Goal: Information Seeking & Learning: Learn about a topic

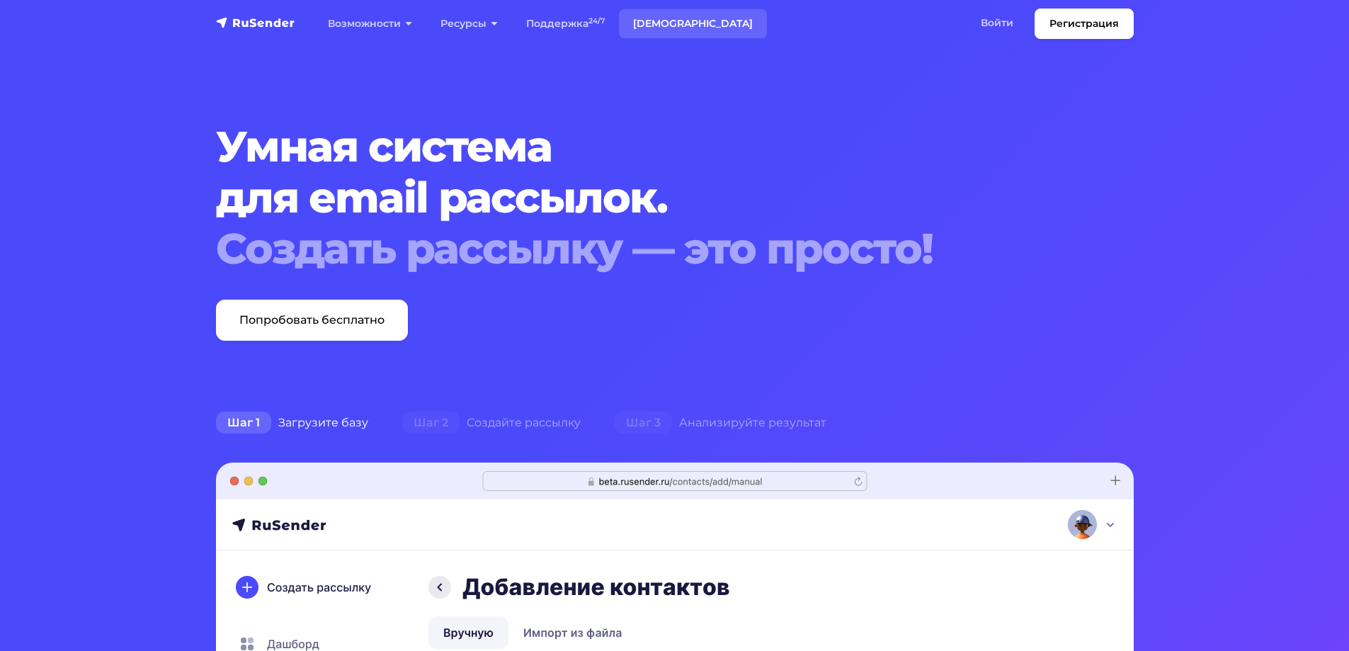
click at [672, 23] on link "[DEMOGRAPHIC_DATA]" at bounding box center [693, 23] width 148 height 29
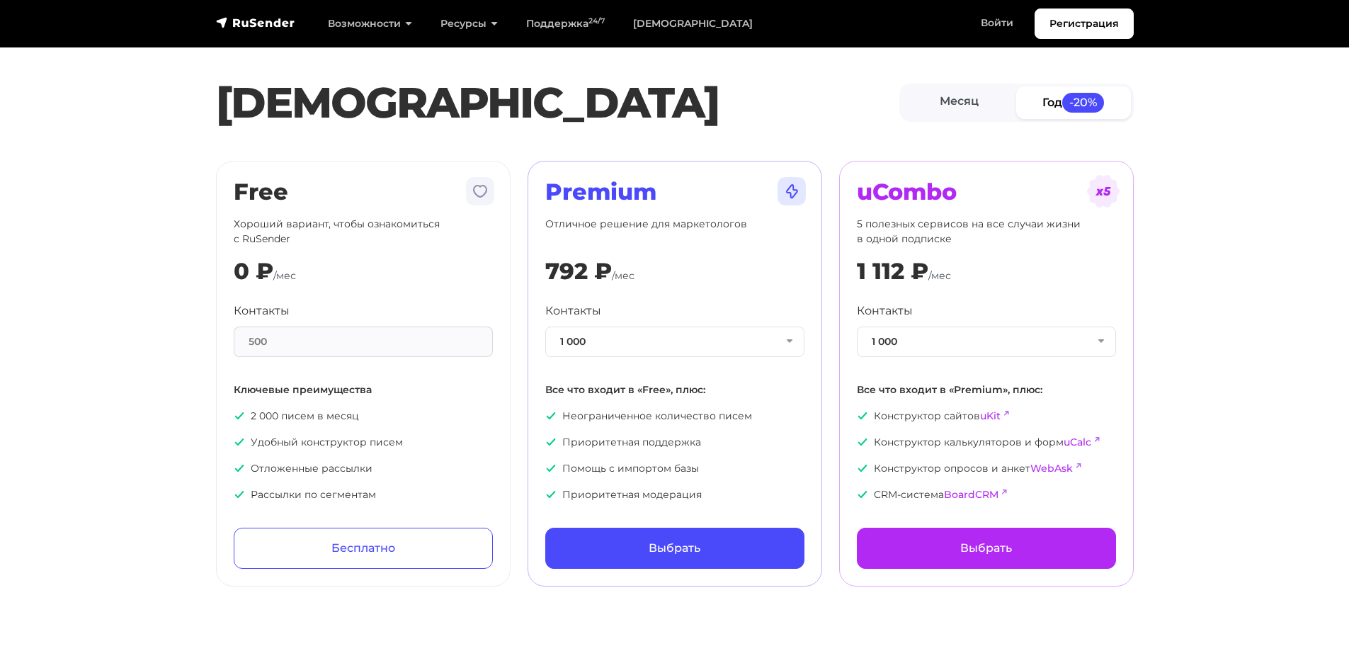
click at [427, 281] on div "0 ₽ /мес" at bounding box center [363, 271] width 259 height 27
click at [428, 213] on div "Free Хороший вариант, чтобы ознакомиться с RuSender 0 ₽ /мес Контакты 500 Ключе…" at bounding box center [363, 374] width 259 height 390
click at [115, 339] on section "Тарифы Месяц Год -20% Free Хороший вариант, чтобы ознакомиться с RuSender 0 ₽ /…" at bounding box center [674, 302] width 1349 height 570
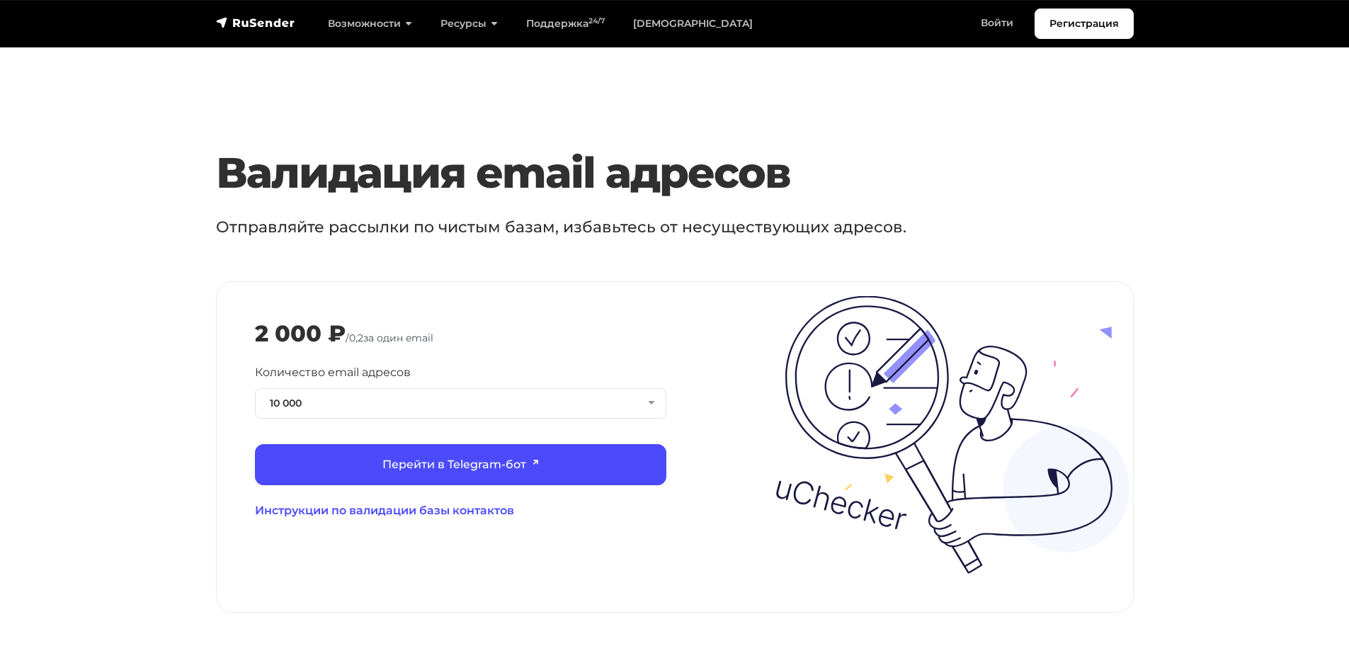
scroll to position [1417, 0]
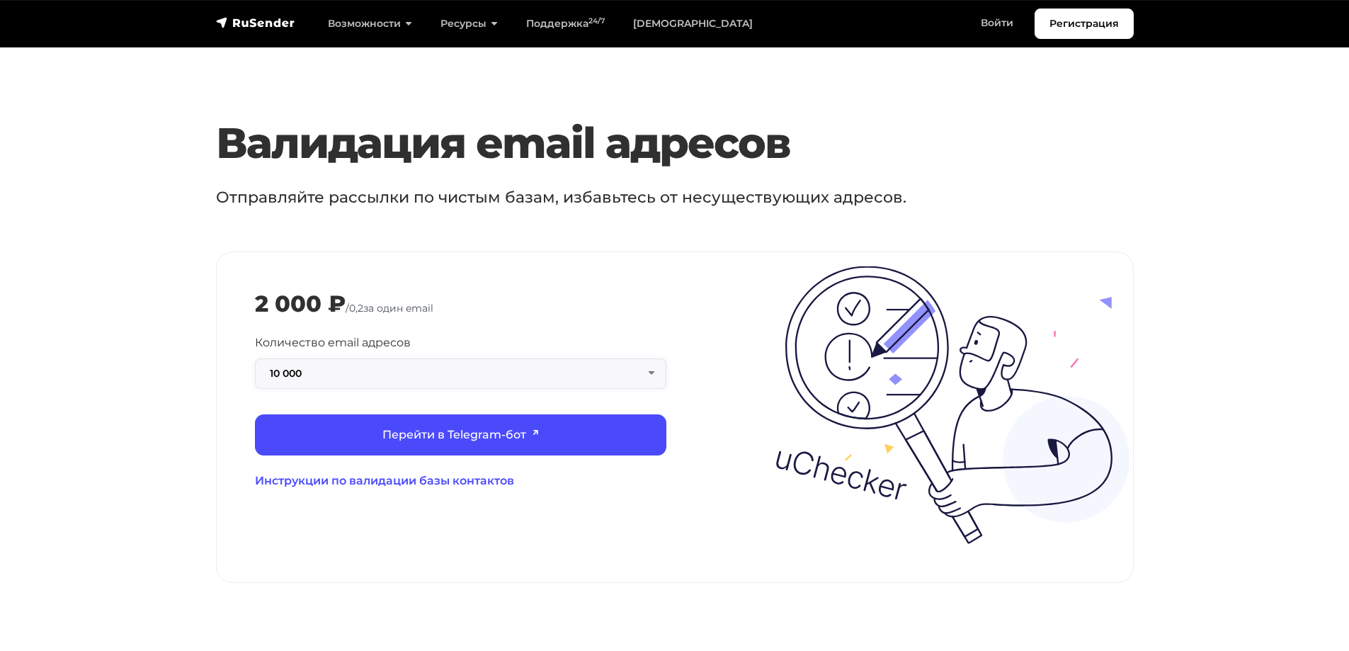
click at [457, 359] on button "10 000" at bounding box center [461, 373] width 412 height 30
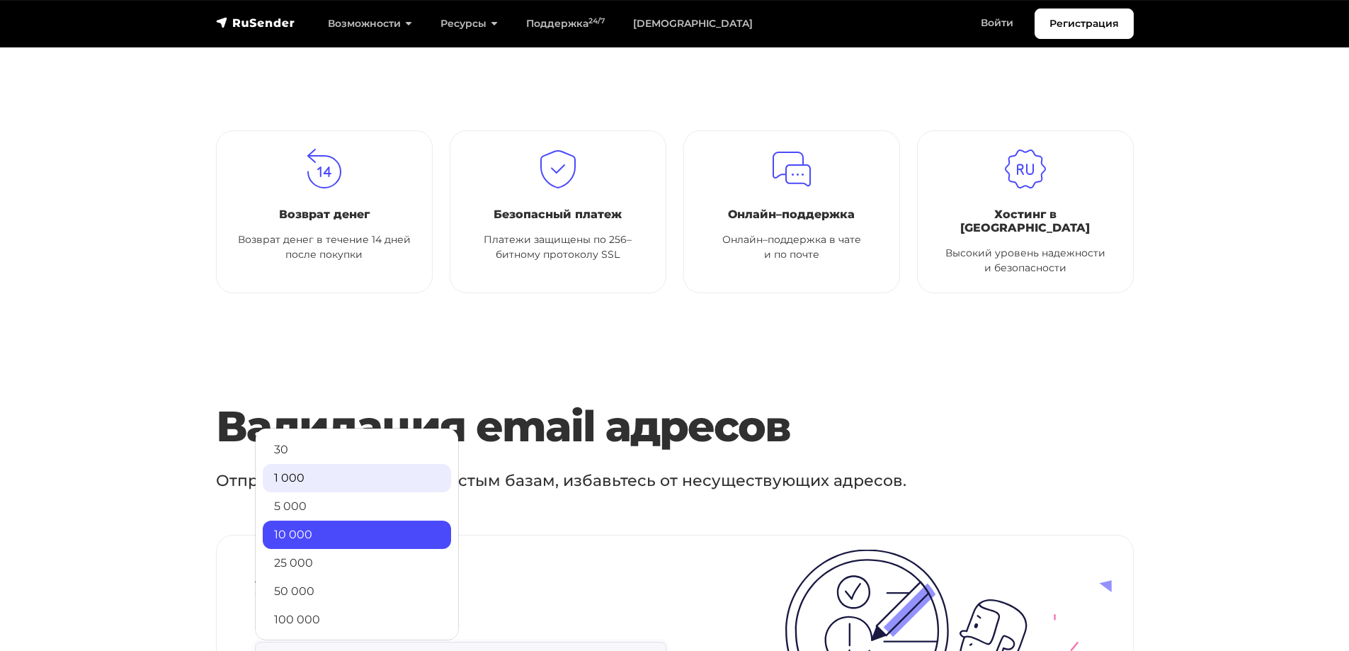
scroll to position [115, 0]
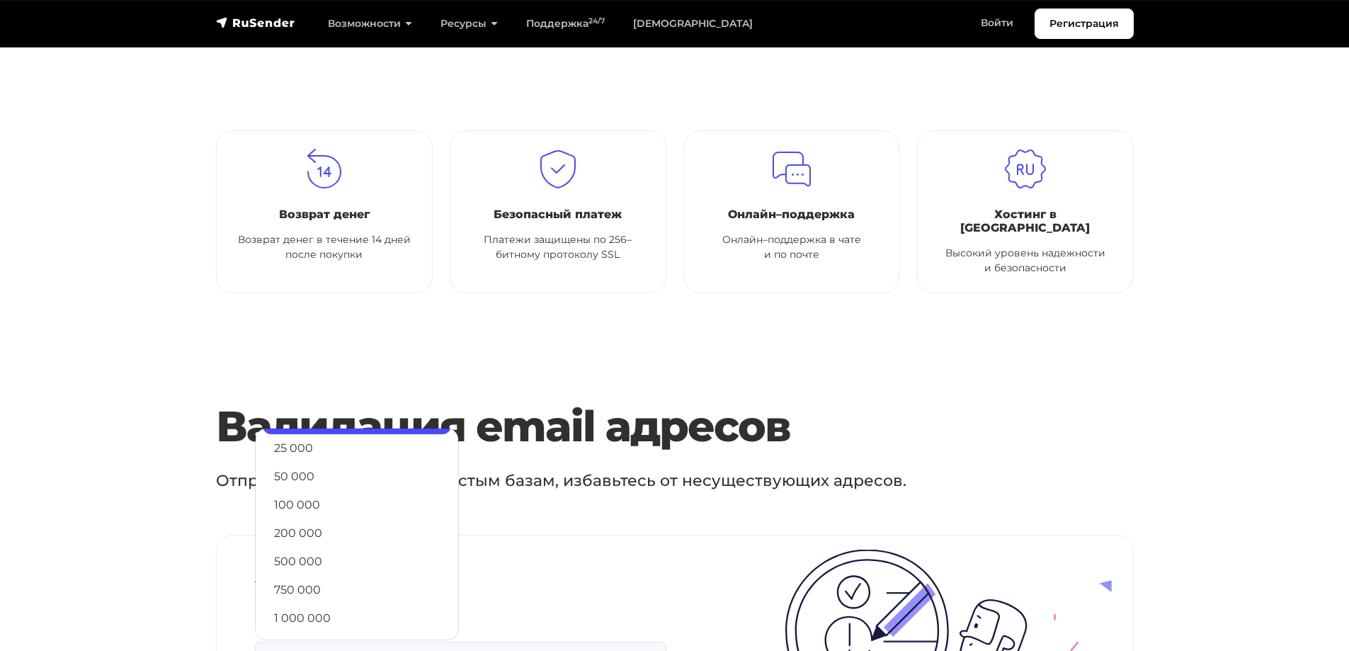
click at [155, 453] on section "Валидация email адресов Отправляйте рассылки по чистым базам, избавьтесь от нес…" at bounding box center [674, 633] width 1349 height 465
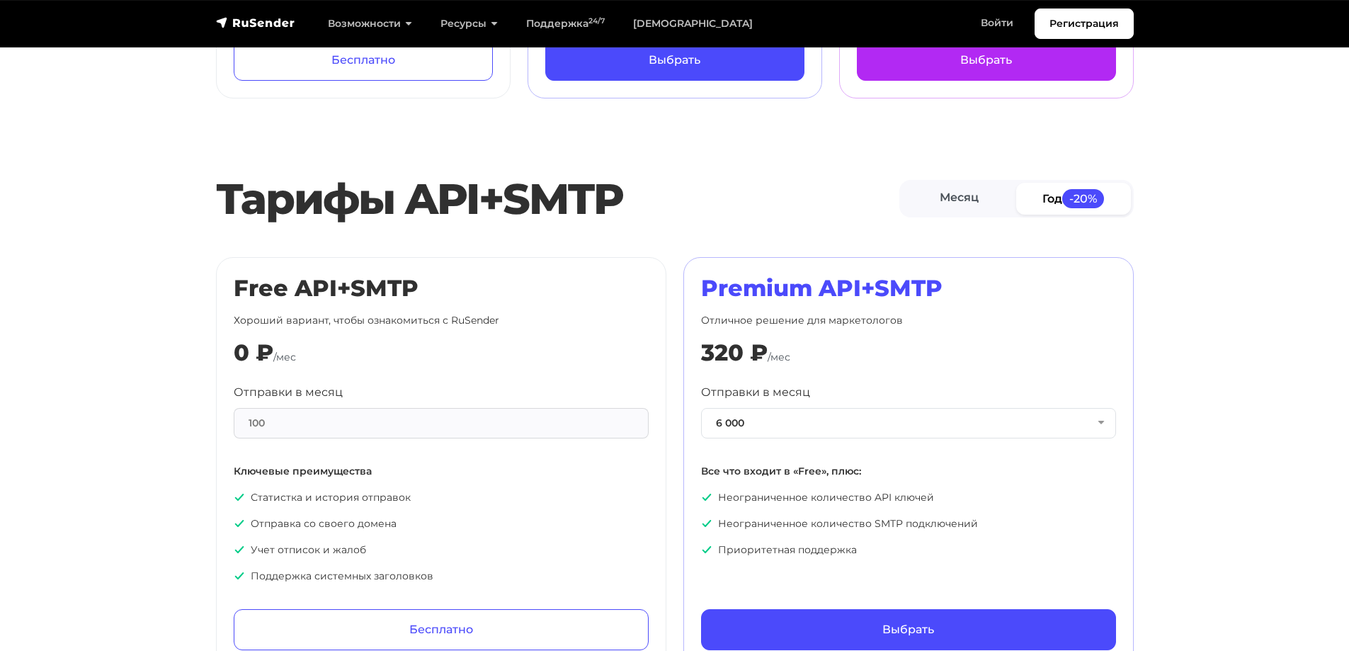
scroll to position [496, 0]
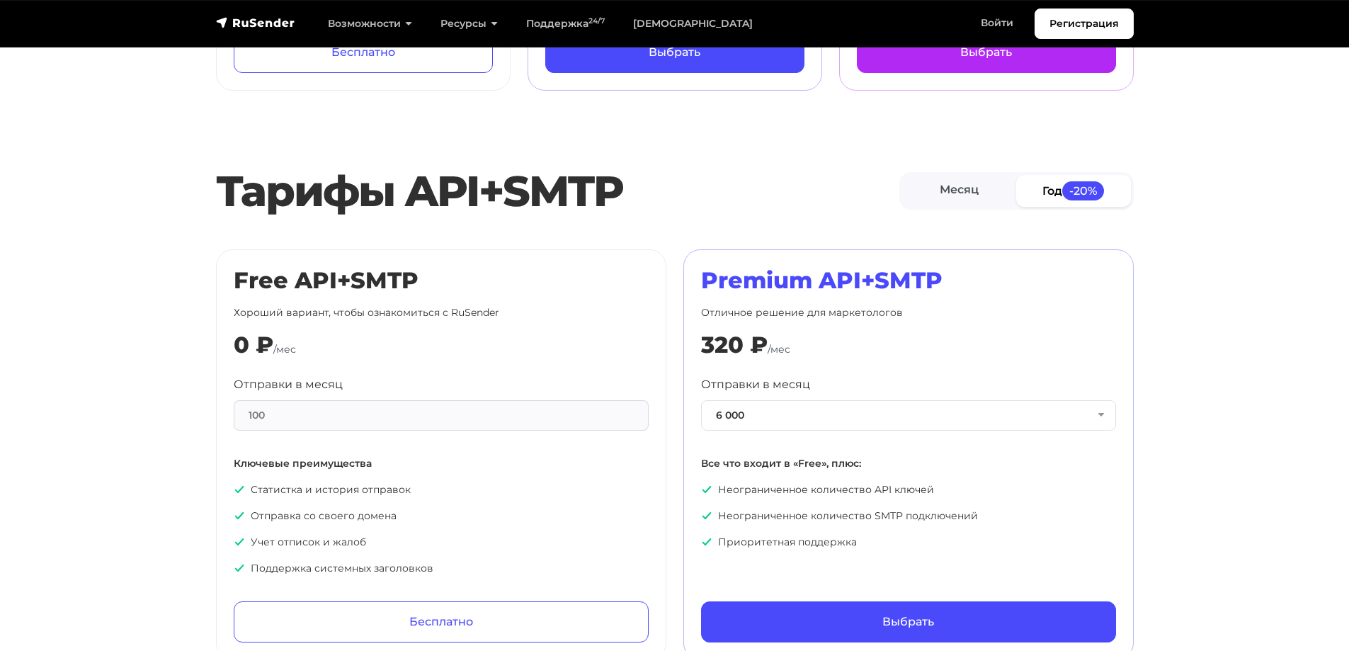
click at [291, 351] on span "/мес" at bounding box center [284, 349] width 23 height 13
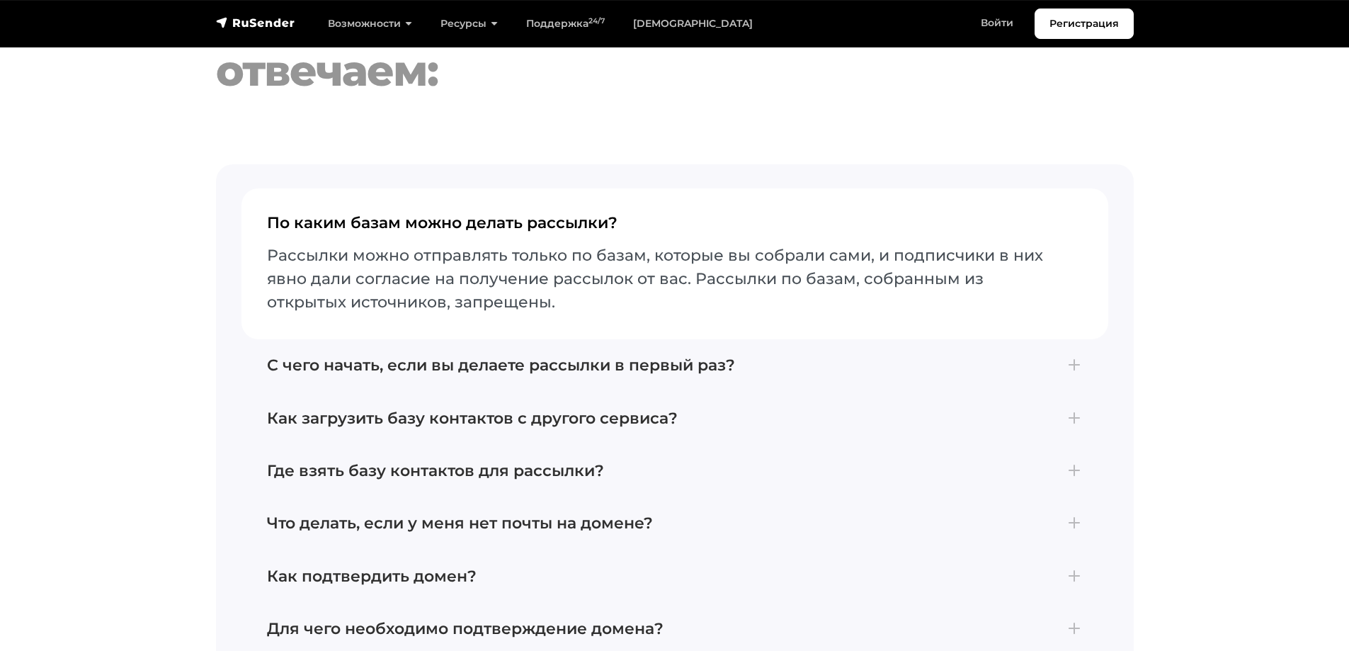
scroll to position [3046, 0]
click at [291, 356] on h4 "С чего начать, если вы делаете рассылки в первый раз?" at bounding box center [675, 365] width 816 height 18
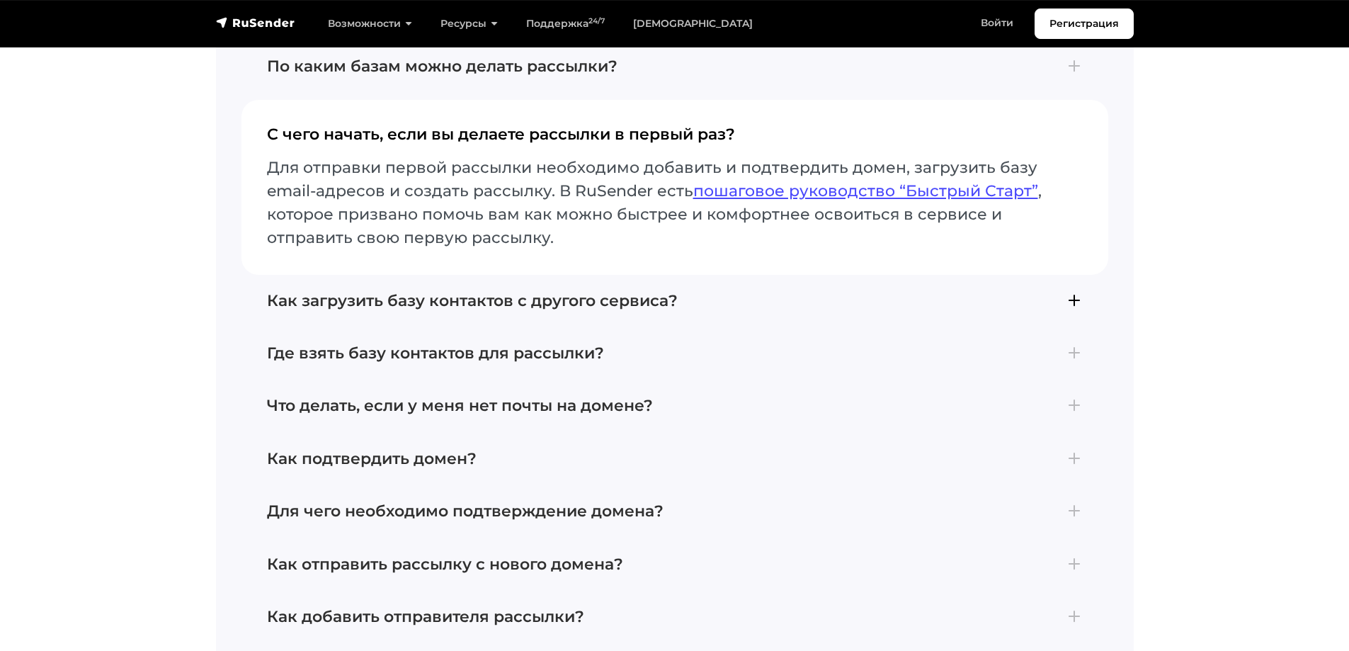
scroll to position [3188, 0]
click at [327, 448] on h4 "Как подтвердить домен?" at bounding box center [675, 457] width 816 height 18
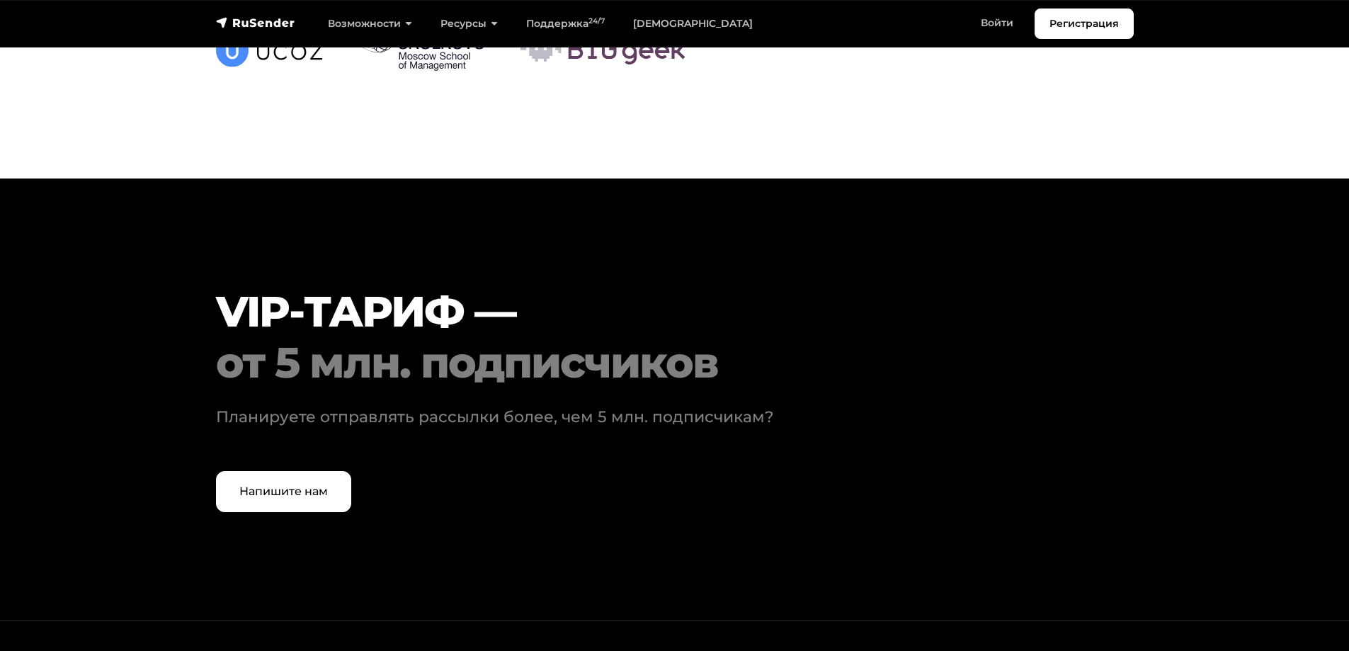
scroll to position [4463, 0]
